Goal: Answer question/provide support

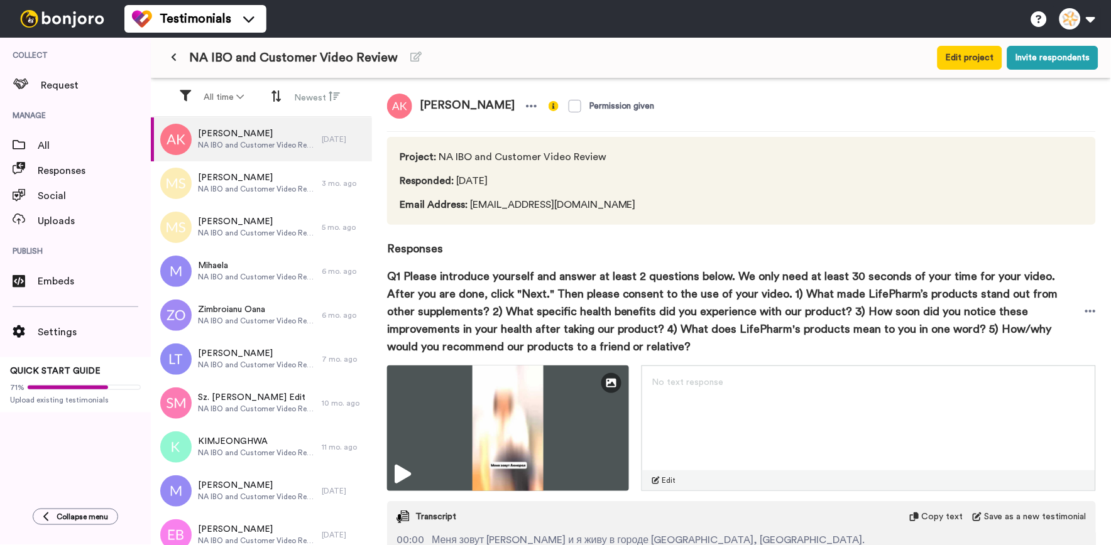
click at [174, 59] on icon at bounding box center [174, 57] width 6 height 9
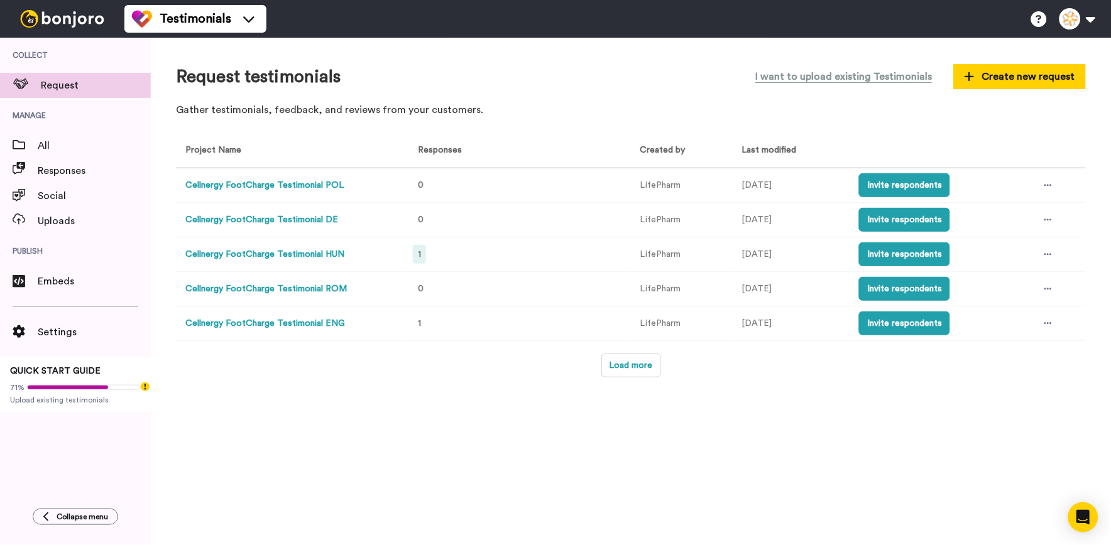
click at [418, 261] on div "1" at bounding box center [419, 254] width 13 height 19
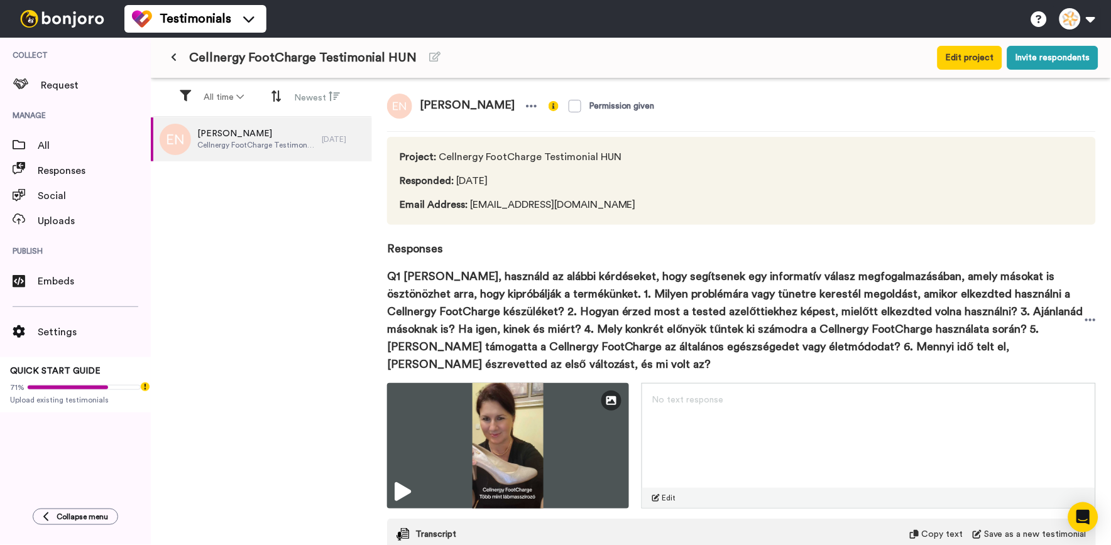
drag, startPoint x: 624, startPoint y: 212, endPoint x: 467, endPoint y: 205, distance: 157.2
click at [467, 205] on div "Project : Cellnergy FootCharge Testimonial HUN Responded : 19 days ago Email Ad…" at bounding box center [741, 181] width 709 height 88
copy span "nagyerika.lifepharm@gmail.com"
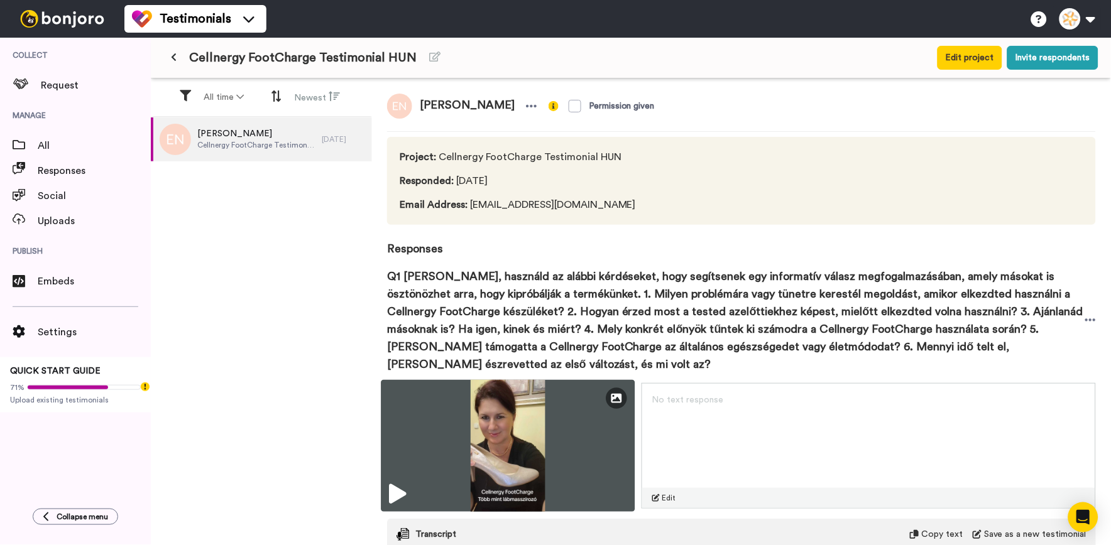
click at [486, 437] on img at bounding box center [508, 446] width 254 height 132
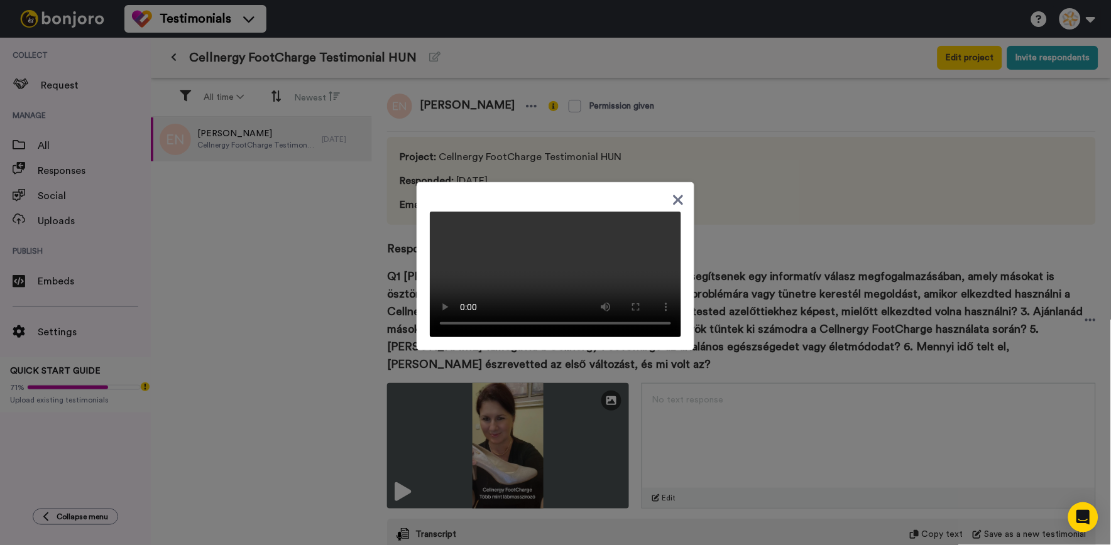
click at [780, 53] on div at bounding box center [555, 272] width 1111 height 545
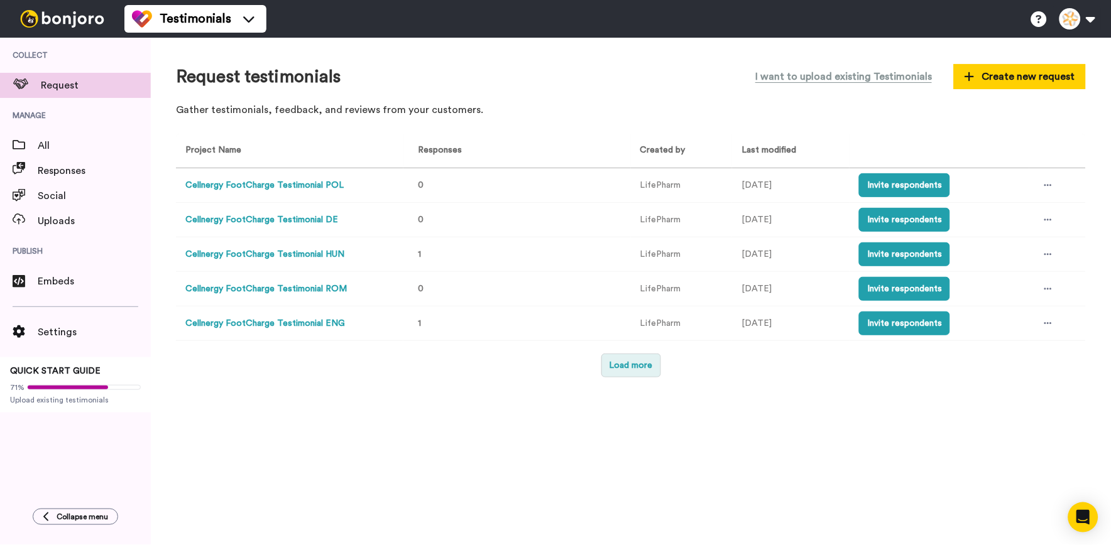
click at [606, 366] on button "Load more" at bounding box center [631, 366] width 60 height 24
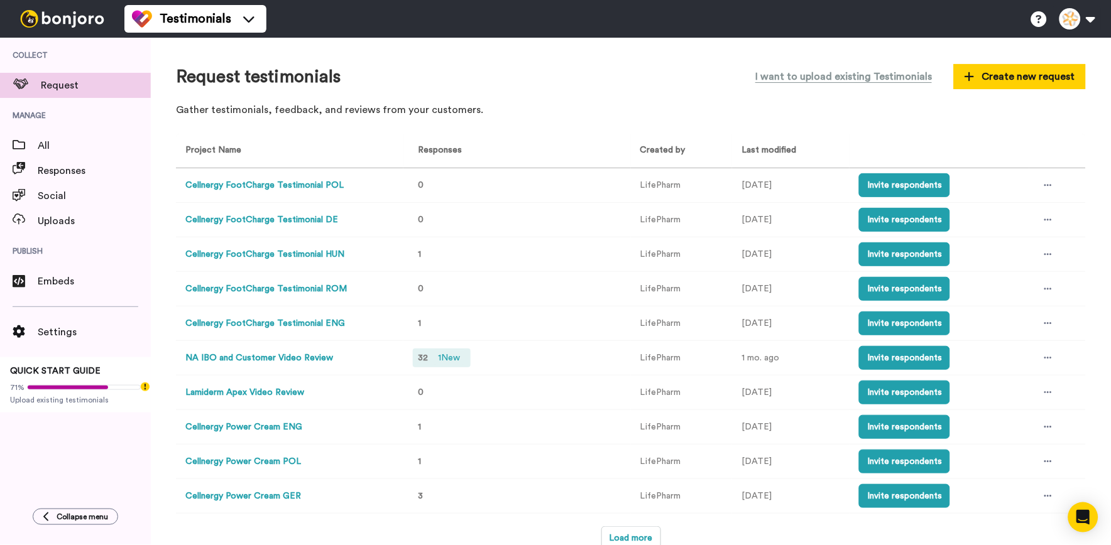
click at [444, 356] on span "1 New" at bounding box center [449, 358] width 32 height 14
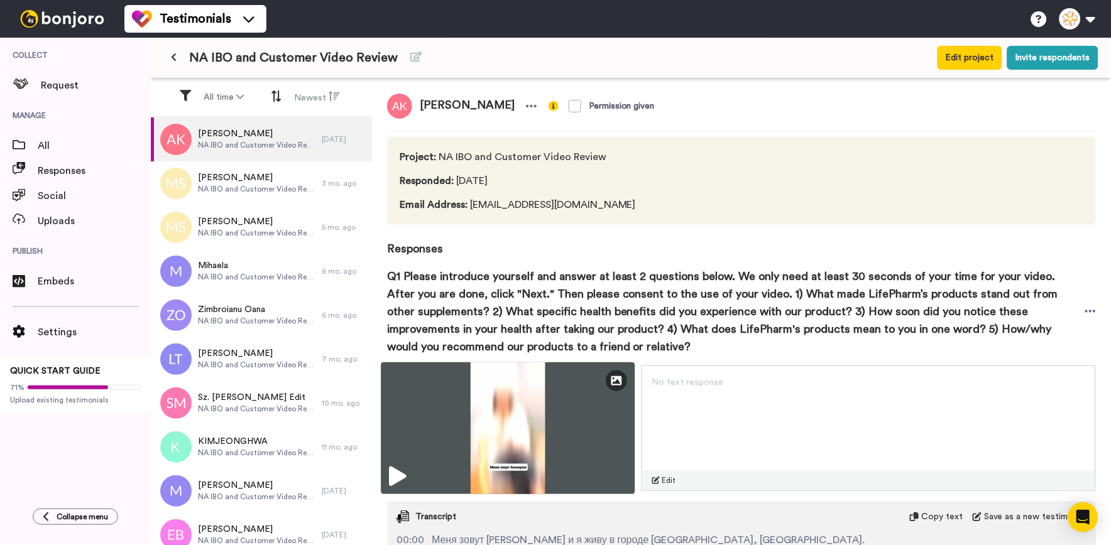
click at [566, 456] on img at bounding box center [508, 429] width 254 height 132
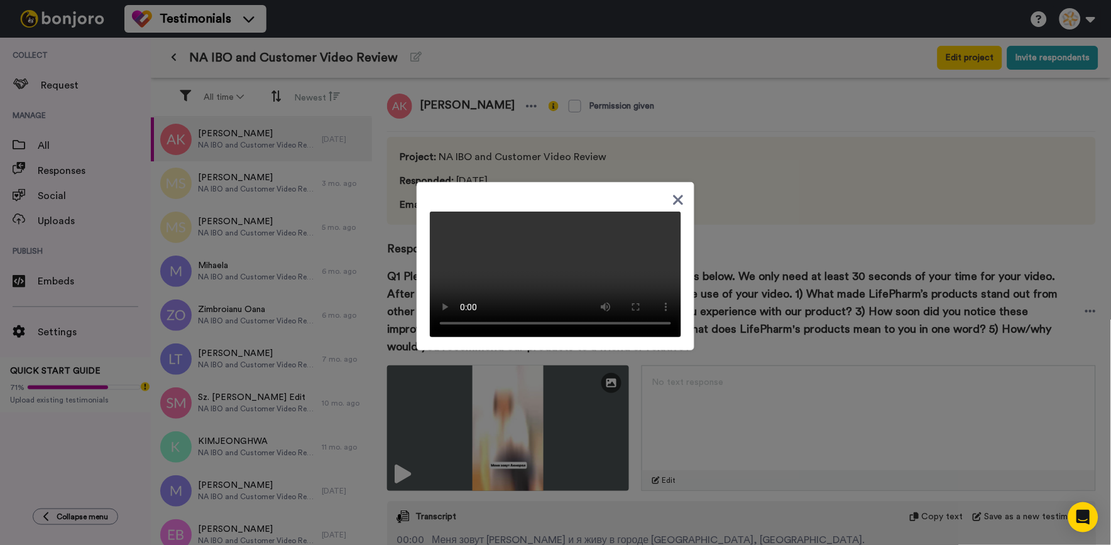
click at [730, 117] on div at bounding box center [555, 272] width 1111 height 545
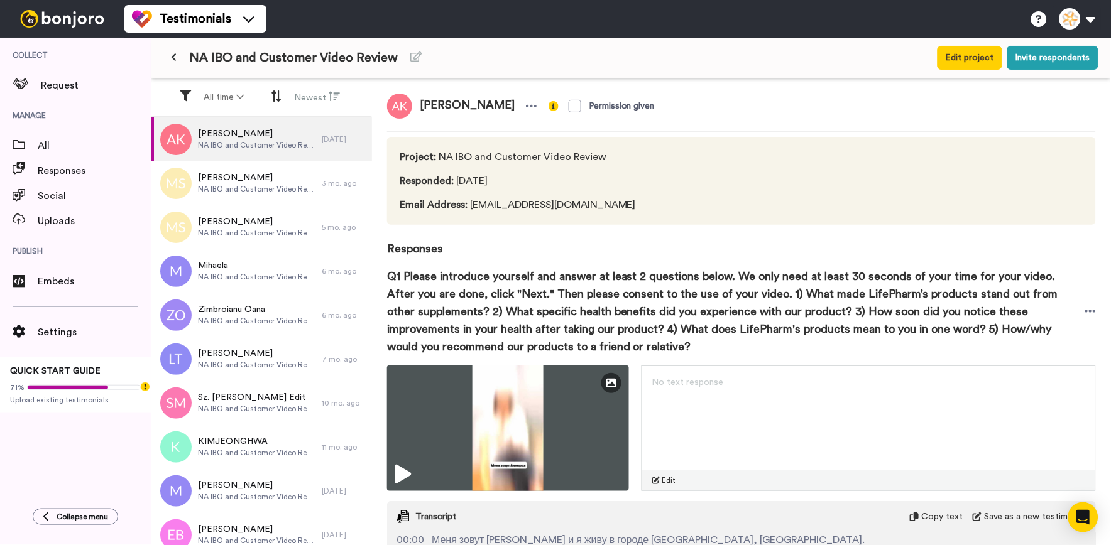
drag, startPoint x: 528, startPoint y: 99, endPoint x: 402, endPoint y: 109, distance: 126.1
click at [402, 109] on div "[PERSON_NAME]" at bounding box center [464, 106] width 154 height 25
copy div "[PERSON_NAME]"
